Goal: Find specific page/section: Find specific page/section

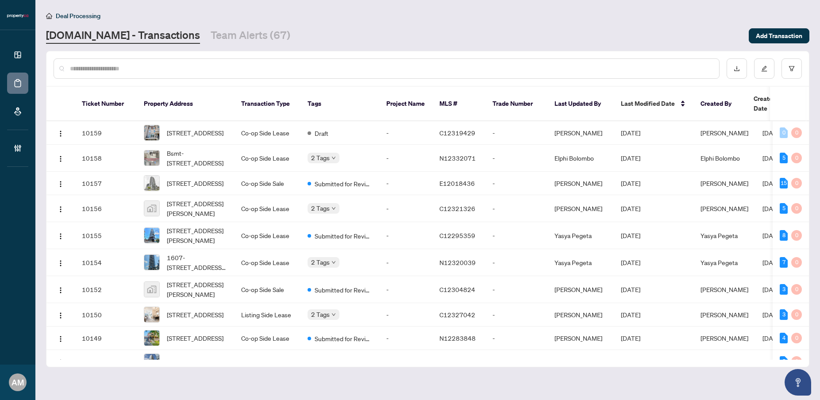
click at [235, 38] on link "Team Alerts (67)" at bounding box center [251, 36] width 80 height 16
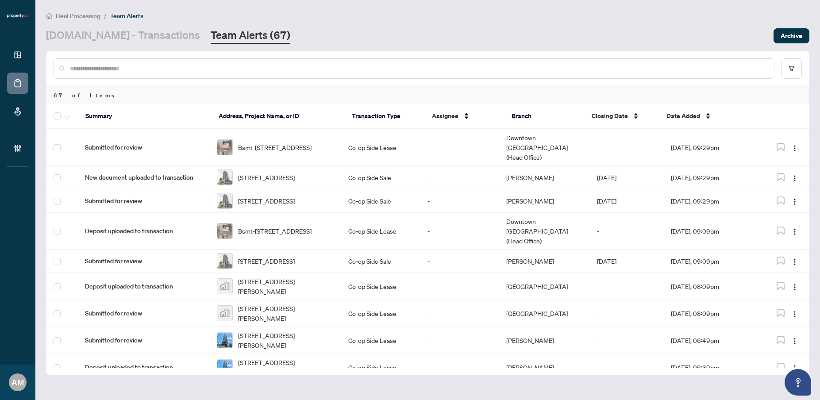
click at [360, 72] on input "text" at bounding box center [418, 69] width 697 height 10
click at [290, 143] on span "Bsmt-[STREET_ADDRESS]" at bounding box center [275, 148] width 74 height 10
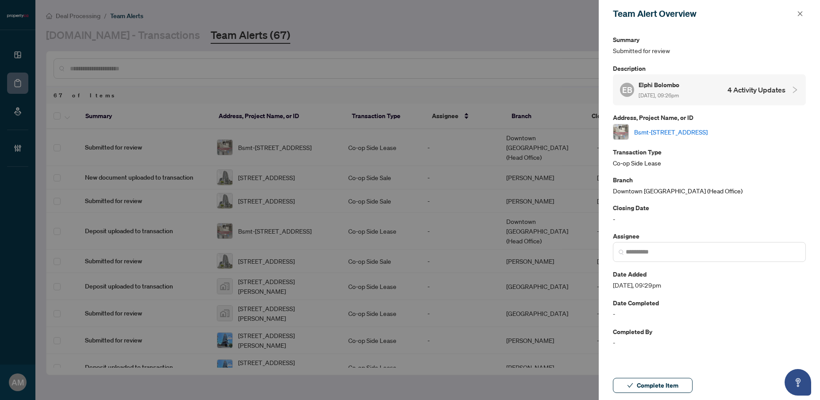
click at [708, 133] on link "Bsmt-[STREET_ADDRESS]" at bounding box center [672, 132] width 74 height 10
